Goal: Transaction & Acquisition: Purchase product/service

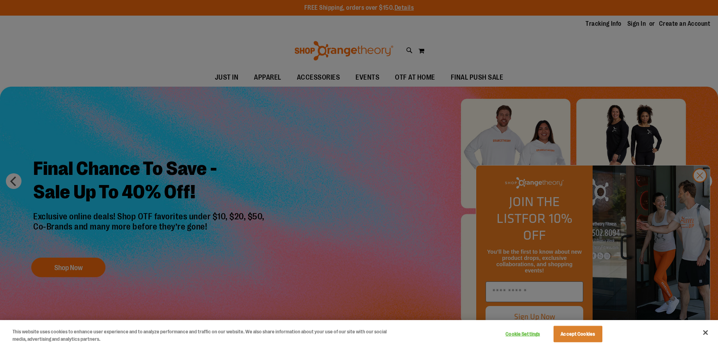
drag, startPoint x: 705, startPoint y: 332, endPoint x: 700, endPoint y: 325, distance: 8.8
click at [704, 331] on button "Close" at bounding box center [705, 332] width 17 height 17
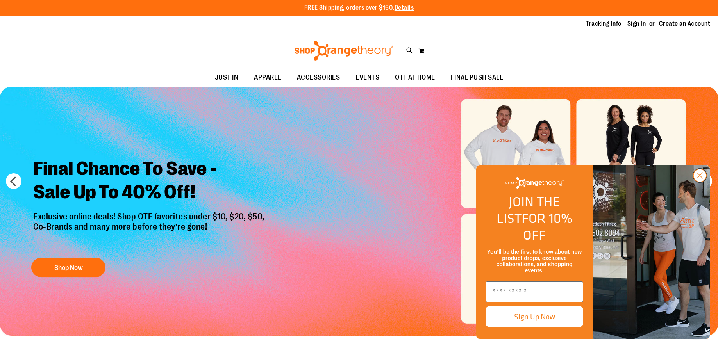
click at [703, 182] on circle "Close dialog" at bounding box center [699, 175] width 13 height 13
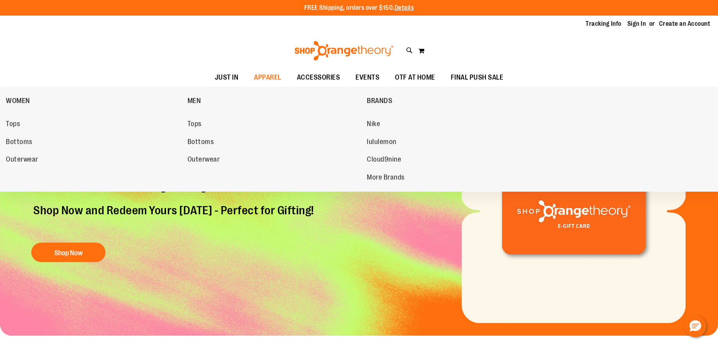
click at [13, 123] on span "Tops" at bounding box center [13, 125] width 14 height 10
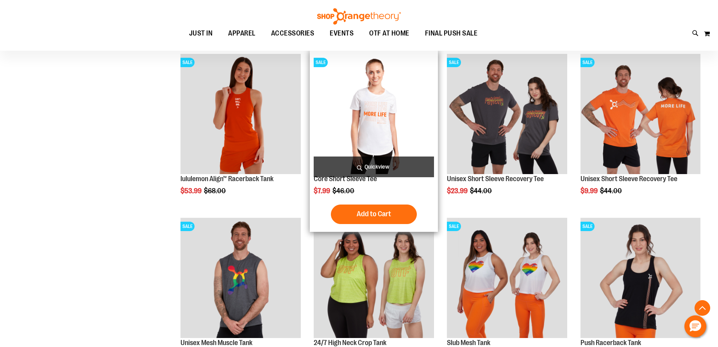
scroll to position [619, 0]
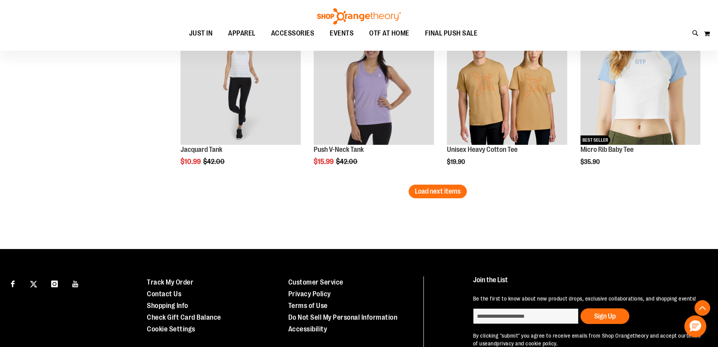
scroll to position [1448, 0]
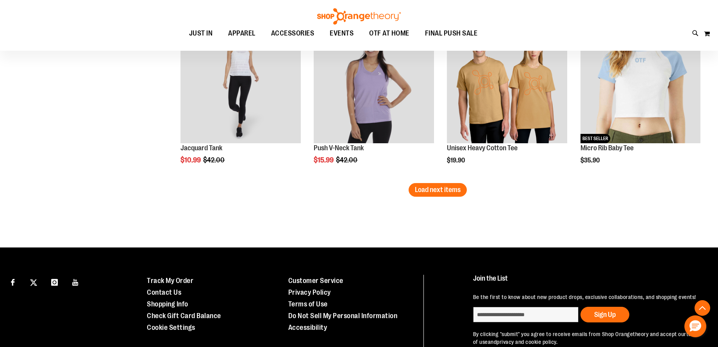
click at [447, 193] on span "Load next items" at bounding box center [438, 190] width 46 height 8
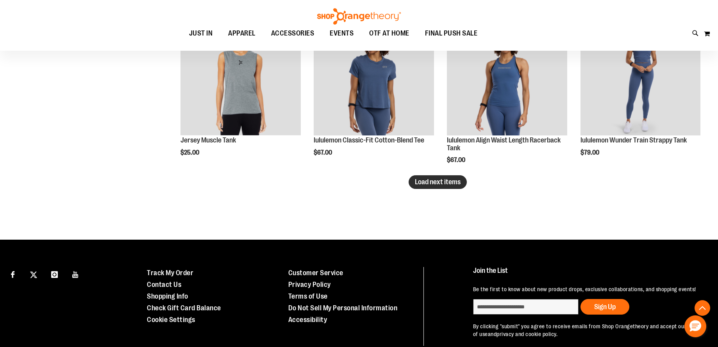
scroll to position [1949, 0]
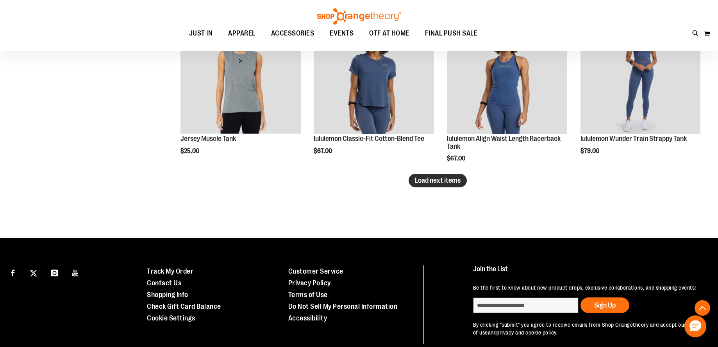
click at [437, 180] on span "Load next items" at bounding box center [438, 181] width 46 height 8
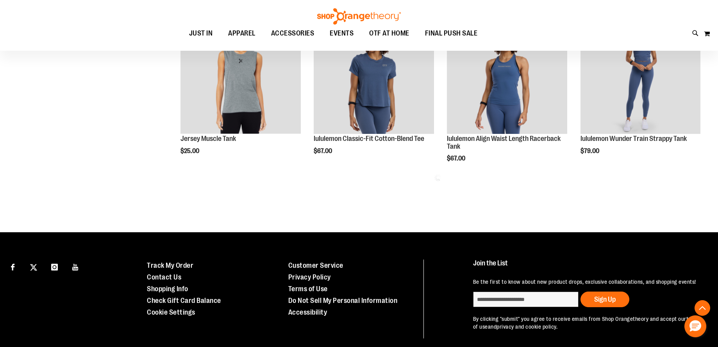
scroll to position [1949, 0]
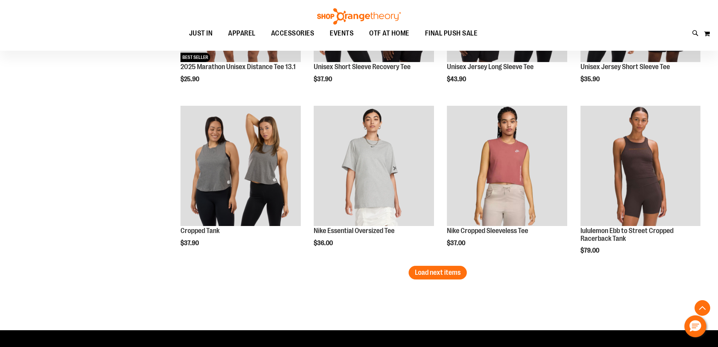
scroll to position [2350, 0]
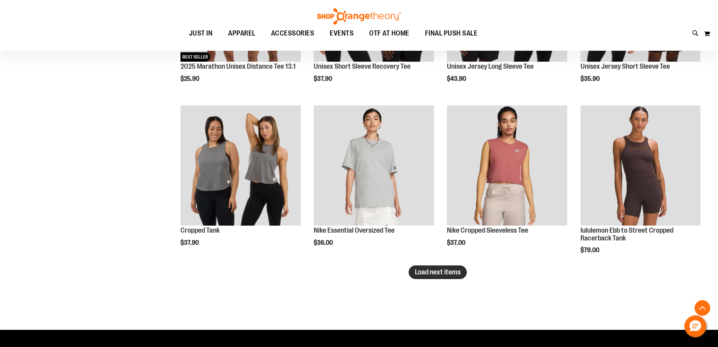
click at [429, 272] on span "Load next items" at bounding box center [438, 272] width 46 height 8
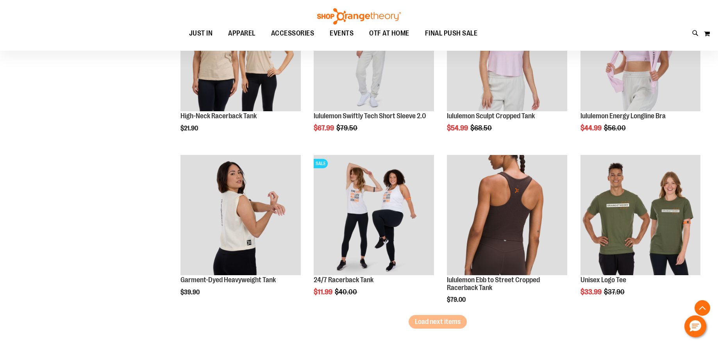
scroll to position [2847, 0]
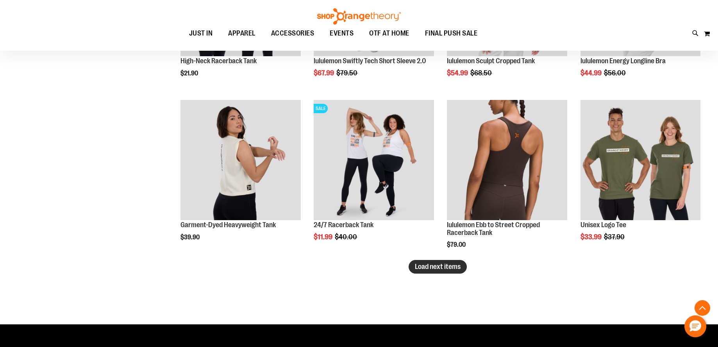
click at [430, 265] on span "Load next items" at bounding box center [438, 267] width 46 height 8
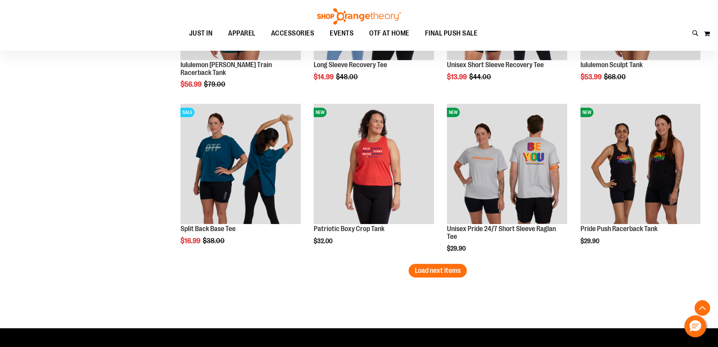
scroll to position [3340, 0]
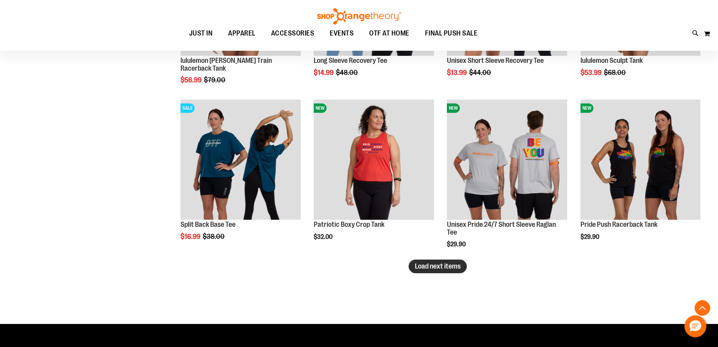
click at [455, 266] on span "Load next items" at bounding box center [438, 266] width 46 height 8
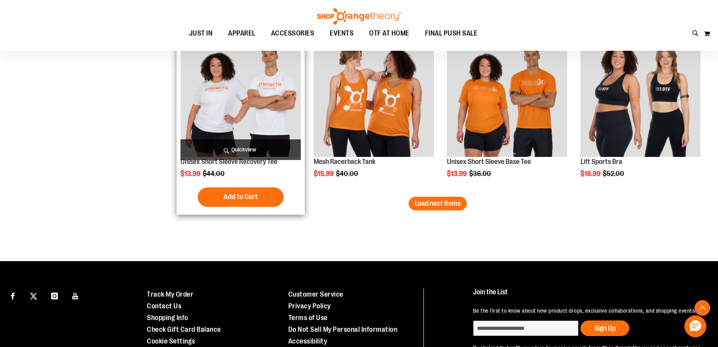
scroll to position [3895, 0]
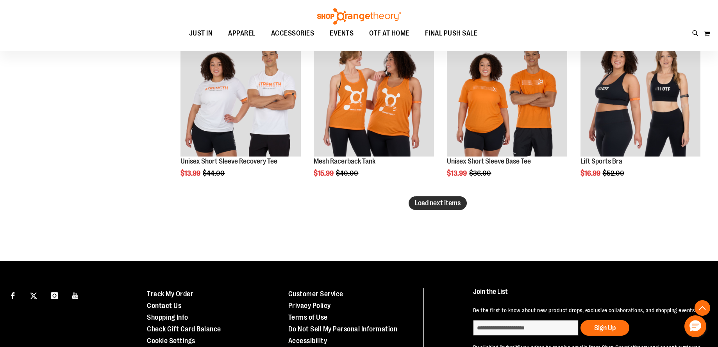
click at [430, 204] on span "Load next items" at bounding box center [438, 203] width 46 height 8
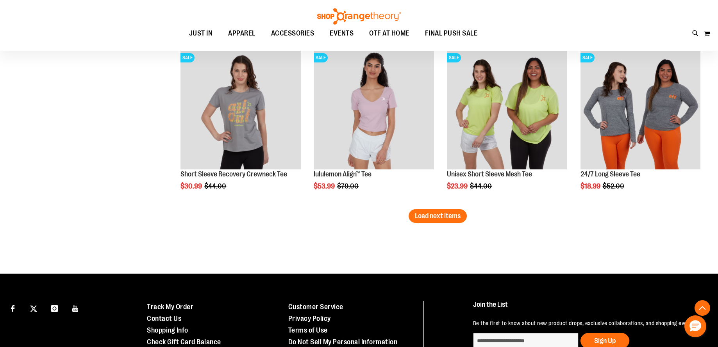
scroll to position [4375, 0]
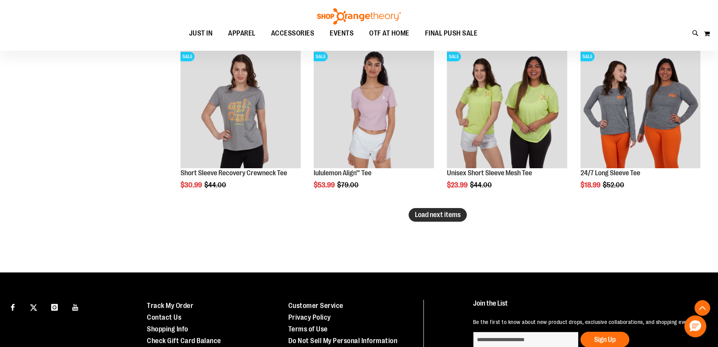
click at [439, 212] on span "Load next items" at bounding box center [438, 215] width 46 height 8
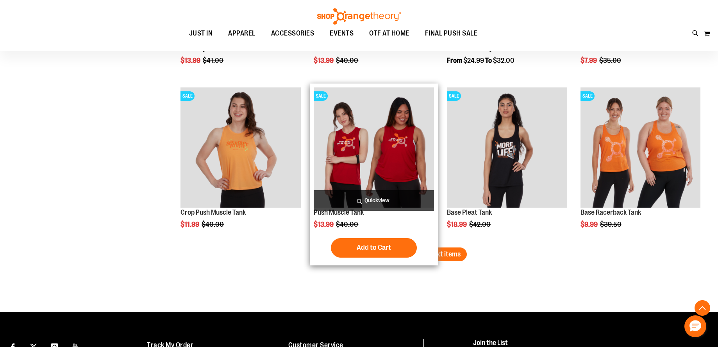
scroll to position [4870, 0]
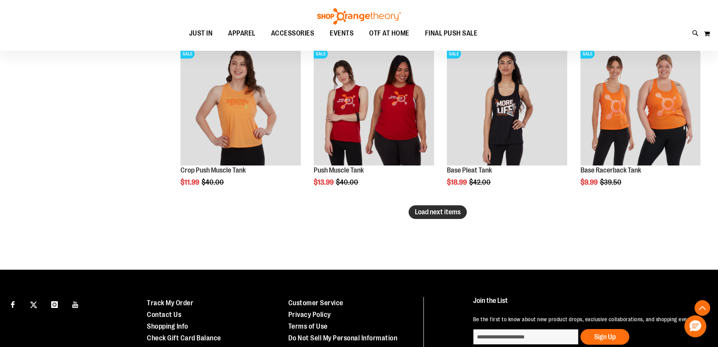
click at [457, 210] on span "Load next items" at bounding box center [438, 212] width 46 height 8
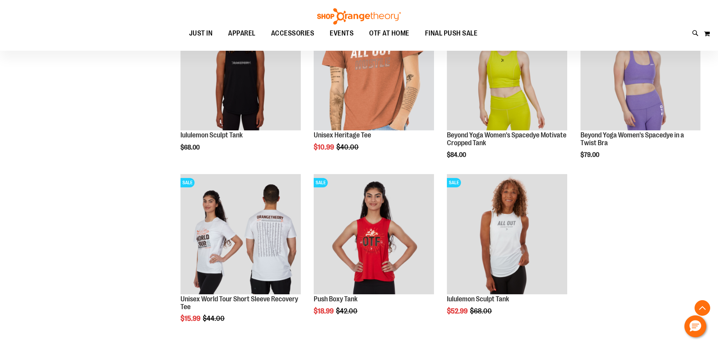
scroll to position [5080, 0]
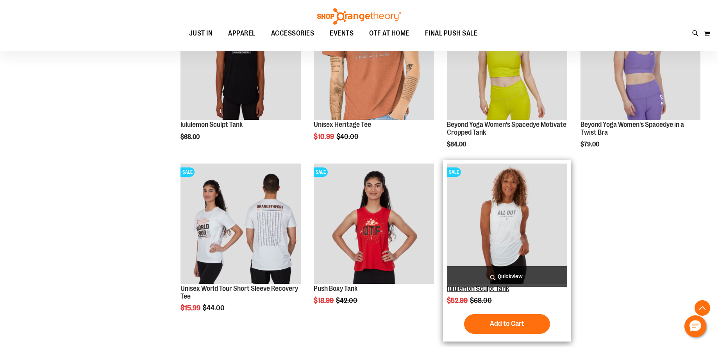
click at [488, 287] on link "lululemon Sculpt Tank" at bounding box center [478, 289] width 62 height 8
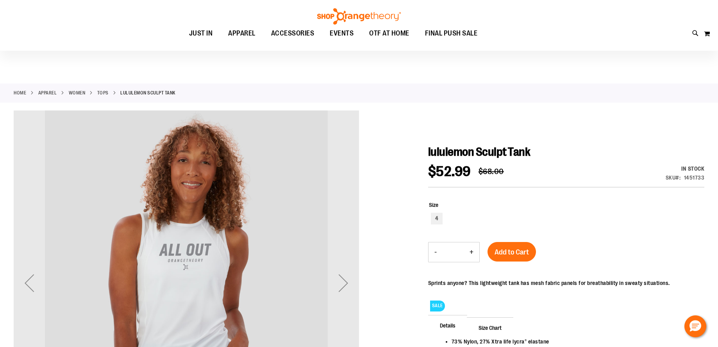
scroll to position [1, 0]
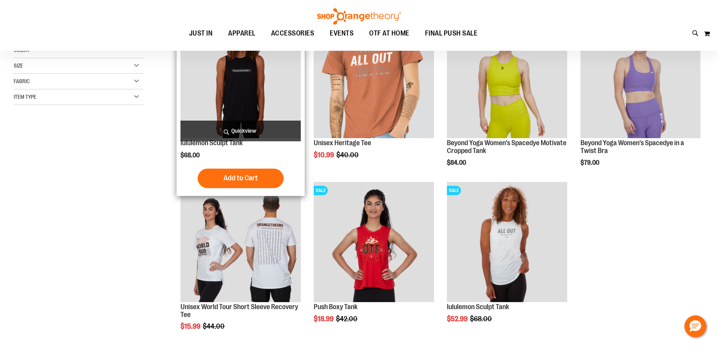
scroll to position [43, 0]
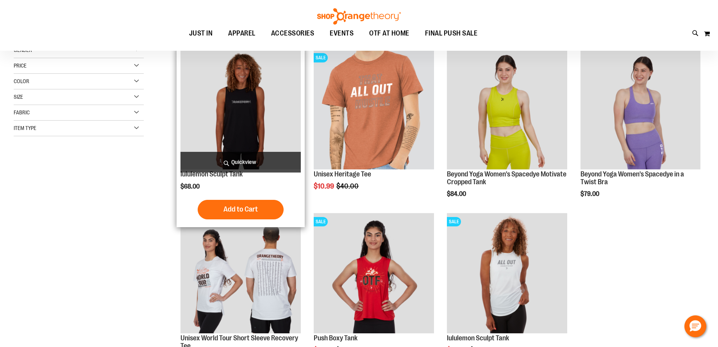
click at [243, 121] on img "product" at bounding box center [240, 109] width 120 height 120
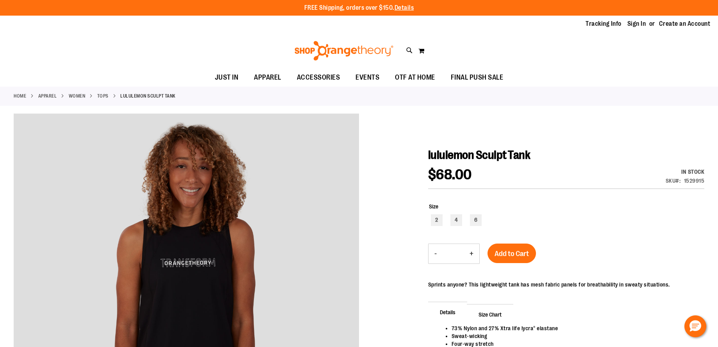
scroll to position [1, 0]
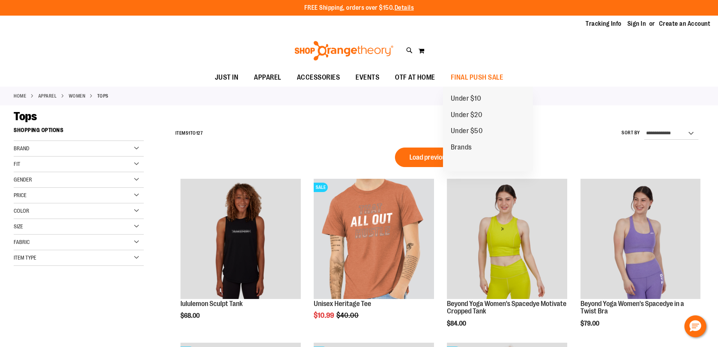
click at [476, 130] on span "Under $50" at bounding box center [467, 132] width 32 height 10
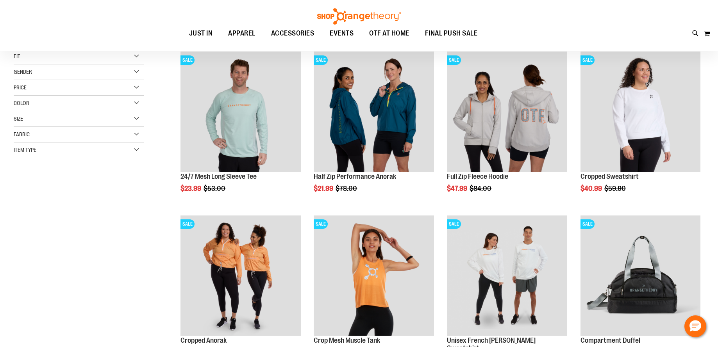
scroll to position [109, 0]
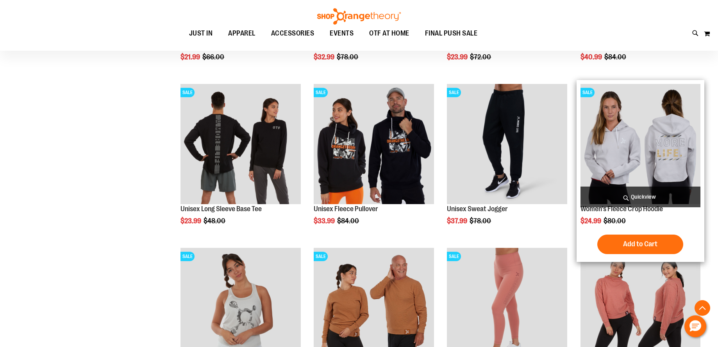
scroll to position [619, 0]
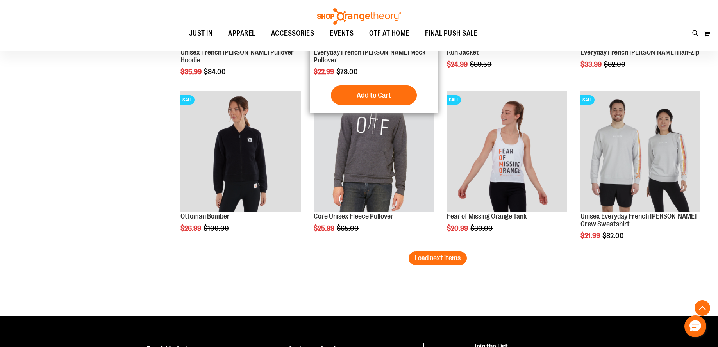
scroll to position [1417, 0]
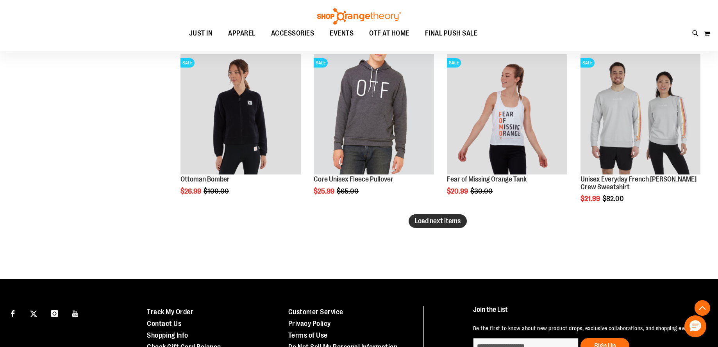
click at [428, 219] on span "Load next items" at bounding box center [438, 221] width 46 height 8
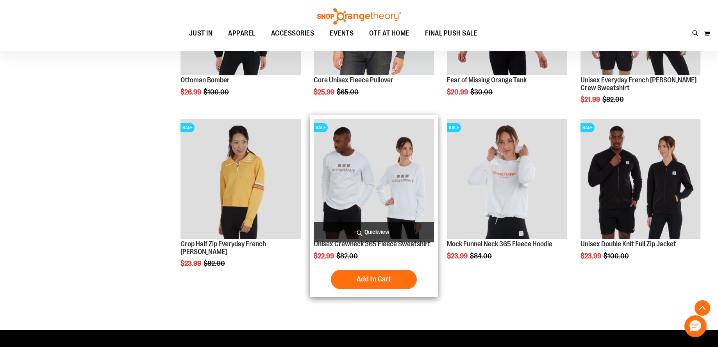
scroll to position [1519, 1]
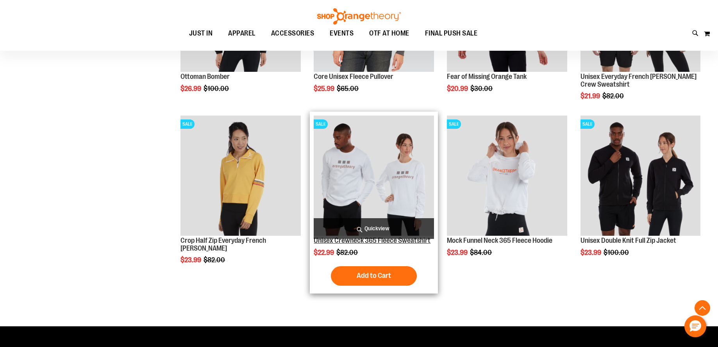
click at [420, 242] on link "Unisex Crewneck 365 Fleece Sweatshirt" at bounding box center [372, 241] width 117 height 8
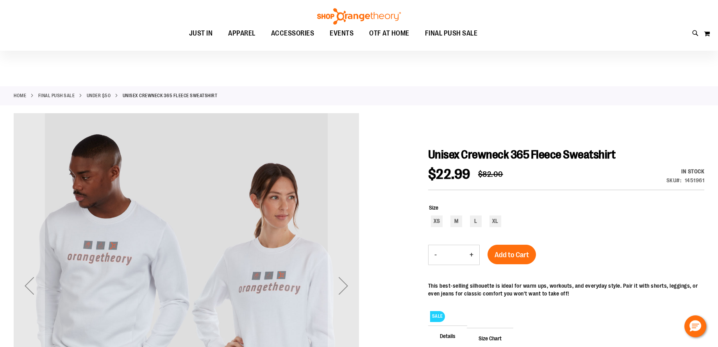
scroll to position [1, 0]
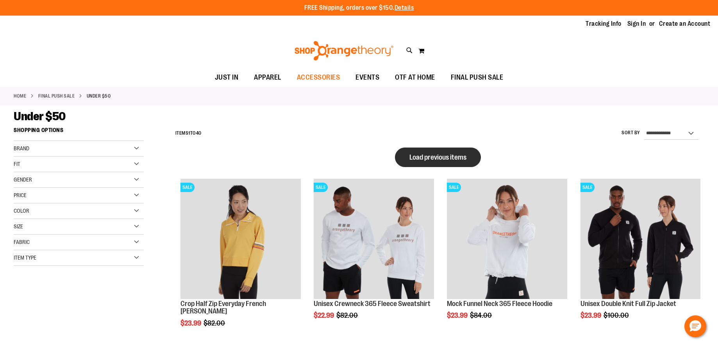
click at [426, 155] on span "Load previous items" at bounding box center [437, 157] width 57 height 8
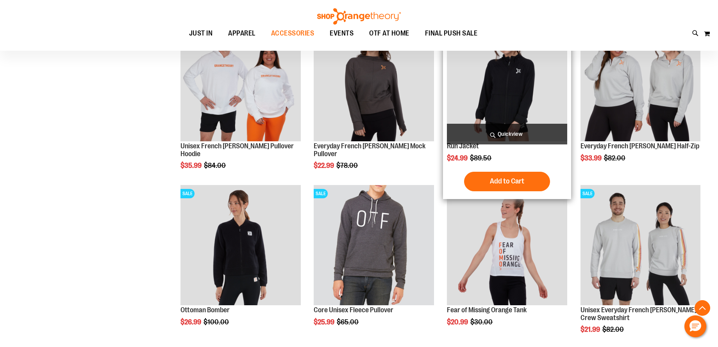
scroll to position [242, 0]
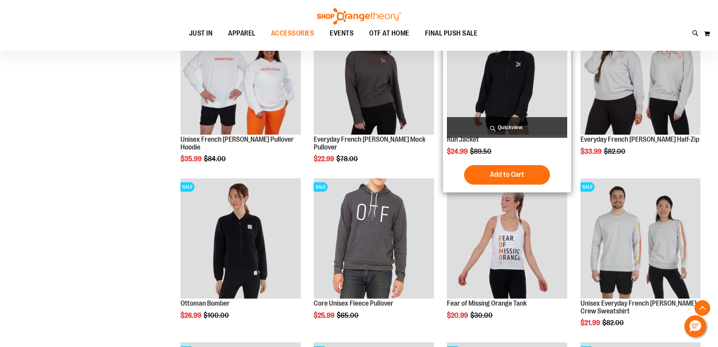
click at [495, 96] on img "product" at bounding box center [507, 74] width 120 height 120
